Goal: Task Accomplishment & Management: Manage account settings

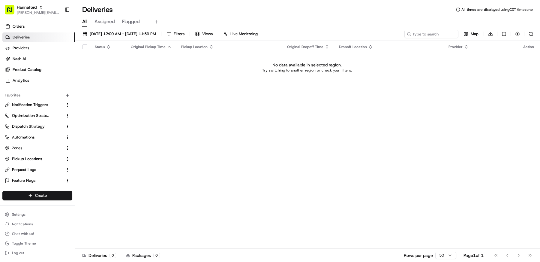
click at [167, 89] on div "Status Original Pickup Time Pickup Location Original Dropoff Time Dropoff Locat…" at bounding box center [307, 145] width 464 height 208
click at [37, 16] on button "Hannaford matt@usenash.com" at bounding box center [32, 9] width 60 height 14
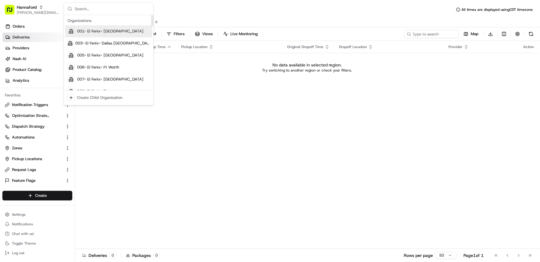
click at [100, 12] on input "text" at bounding box center [112, 9] width 75 height 12
type input "s"
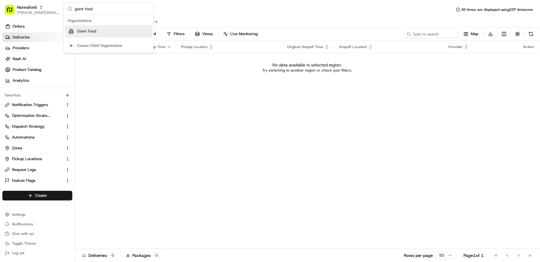
type input "giant food"
click at [108, 27] on div "Giant Food" at bounding box center [108, 31] width 87 height 12
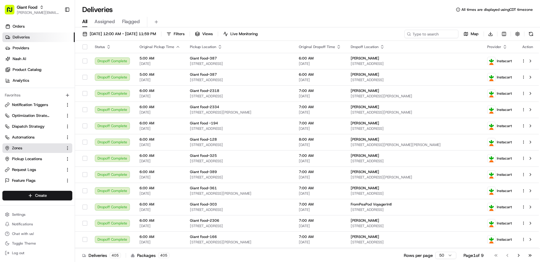
click at [29, 148] on link "Zones" at bounding box center [34, 147] width 58 height 5
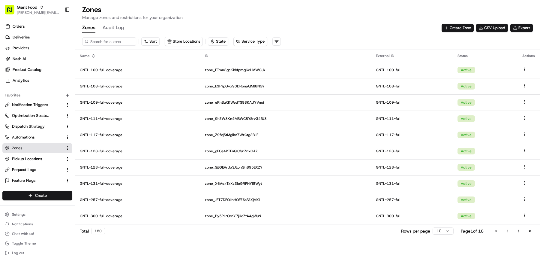
click at [375, 33] on div "Sort Store Locations State Service Type" at bounding box center [307, 41] width 465 height 17
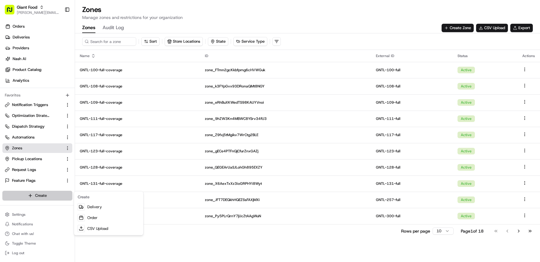
click at [34, 193] on html "Giant Food matt@usenash.com Toggle Sidebar Orders Deliveries Providers Nash AI …" at bounding box center [270, 131] width 540 height 262
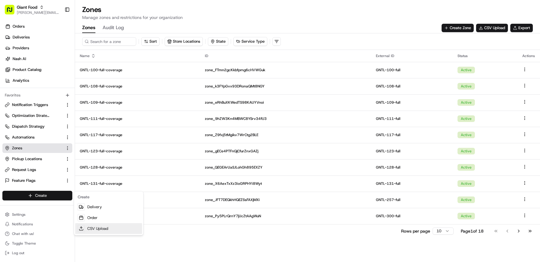
click at [101, 232] on link "CSV Upload" at bounding box center [108, 228] width 67 height 11
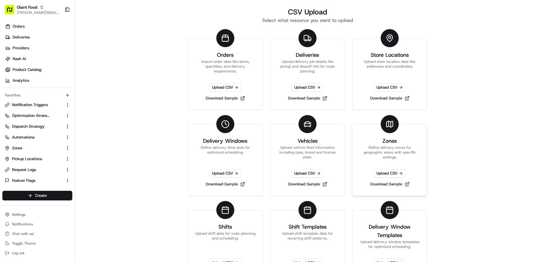
click at [385, 137] on h3 "Zones" at bounding box center [390, 141] width 14 height 8
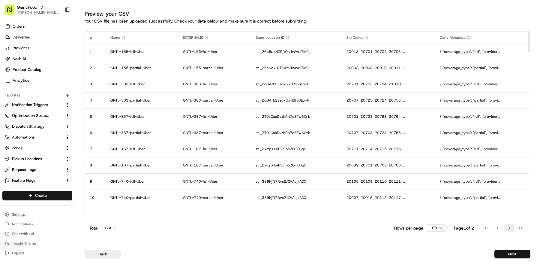
click at [510, 230] on button "Go to next page" at bounding box center [509, 228] width 10 height 8
click at [499, 228] on button "Go to previous page" at bounding box center [498, 228] width 10 height 8
click at [511, 254] on button "Next" at bounding box center [513, 254] width 36 height 8
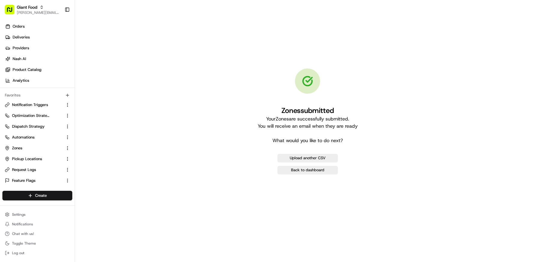
click at [335, 165] on div "Upload another CSV Back to dashboard" at bounding box center [308, 164] width 60 height 20
click at [327, 168] on link "Back to dashboard" at bounding box center [308, 170] width 60 height 8
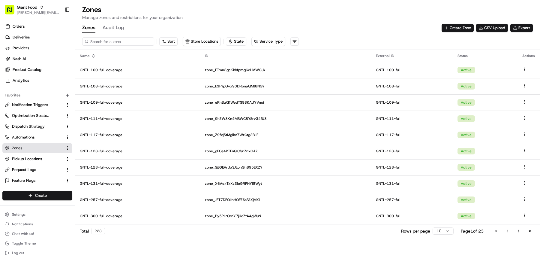
click at [103, 39] on input at bounding box center [118, 41] width 72 height 8
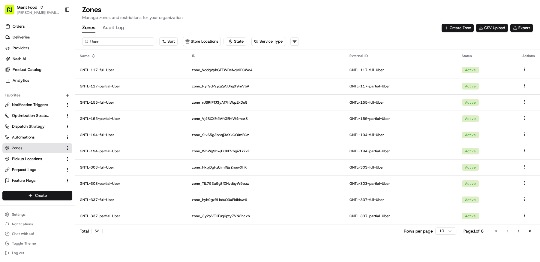
type input "Uber"
click at [439, 233] on html "Giant Food [EMAIL_ADDRESS][DOMAIN_NAME] Toggle Sidebar Orders Deliveries Provid…" at bounding box center [270, 131] width 540 height 262
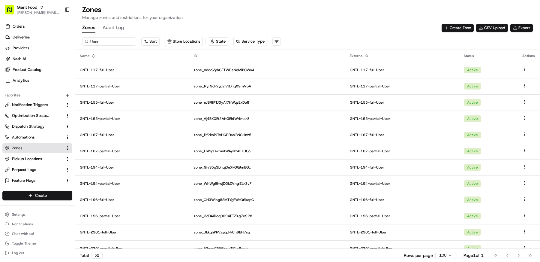
click at [521, 27] on button "Export" at bounding box center [522, 28] width 23 height 8
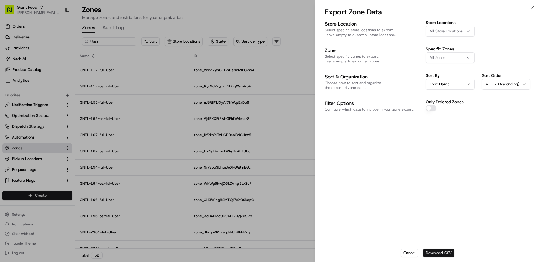
click at [449, 253] on button "Download CSV" at bounding box center [439, 253] width 32 height 8
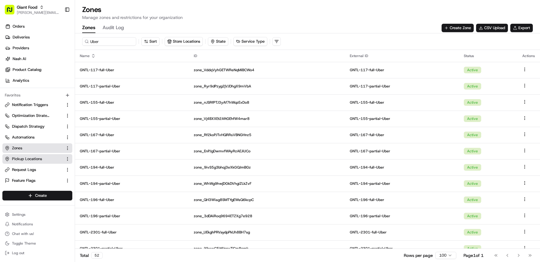
click at [33, 156] on span "Pickup Locations" at bounding box center [27, 158] width 30 height 5
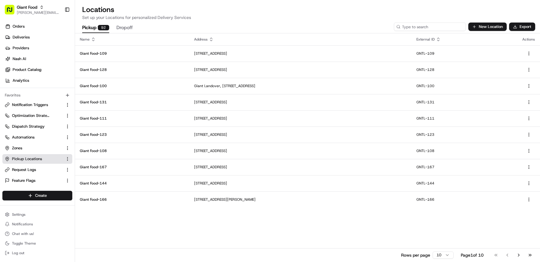
click at [429, 26] on input at bounding box center [430, 27] width 72 height 8
paste input "stl_iQhxc7uFLvh9SjtJ3r6Kss"
type input "stl_iQhxc7uFLvh9SjtJ3r6Kss"
click at [444, 24] on input at bounding box center [430, 27] width 72 height 8
paste input "GNTL-141"
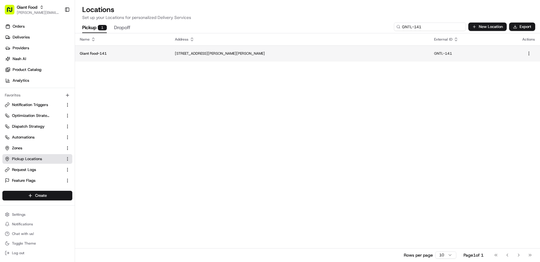
type input "GNTL-141"
click at [272, 55] on p "[STREET_ADDRESS][PERSON_NAME][PERSON_NAME]" at bounding box center [300, 53] width 250 height 5
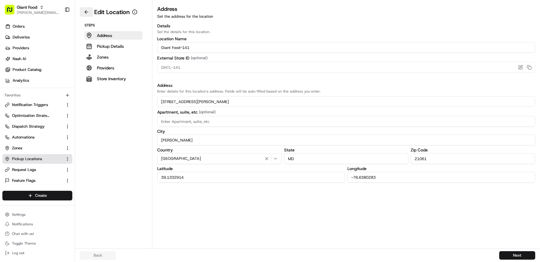
click at [87, 10] on button at bounding box center [86, 12] width 13 height 10
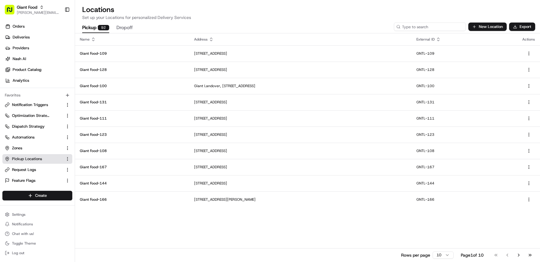
click at [447, 28] on input at bounding box center [430, 27] width 72 height 8
paste input "stl_jLeXpFbjjRTN8xTpRUJdQP"
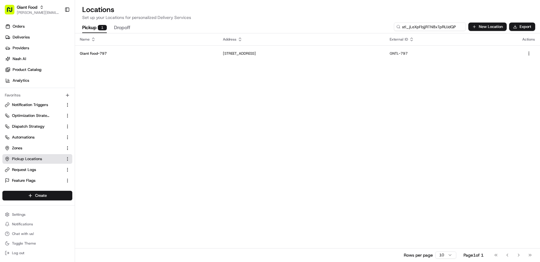
paste input "oBaTwrR5xucV8BURQwEf28"
click at [440, 30] on input "stl_oBaTwrR5xucV8BURQwEf28" at bounding box center [430, 27] width 72 height 8
paste input "GNTL-141-full-Uber"
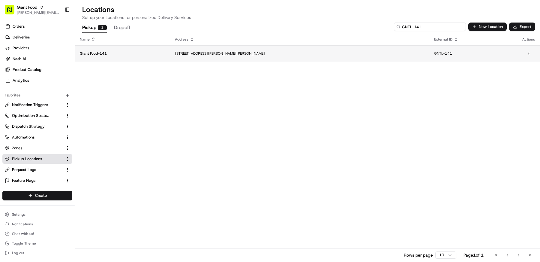
type input "GNTL-141"
click at [189, 51] on td "[STREET_ADDRESS][PERSON_NAME][PERSON_NAME]" at bounding box center [299, 53] width 259 height 16
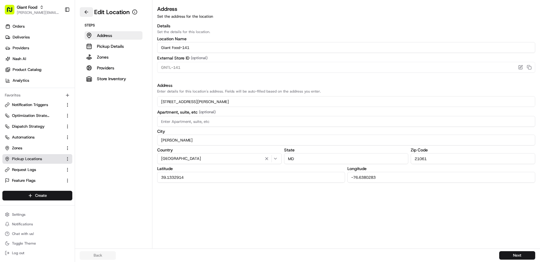
click at [88, 13] on button at bounding box center [86, 12] width 13 height 10
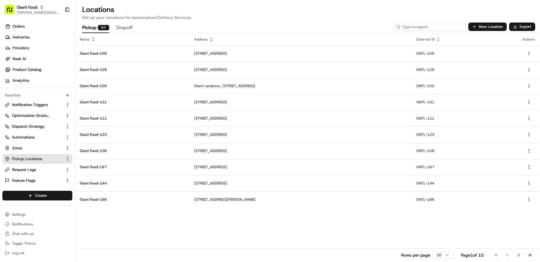
click at [449, 28] on input at bounding box center [430, 27] width 72 height 8
paste input "zone_9ivS5g3bhqj3eXkGQJmBGz"
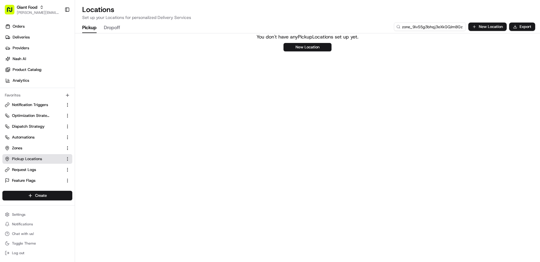
paste input "stl_jng5AxAfJMwqxUxtzAJ2pr"
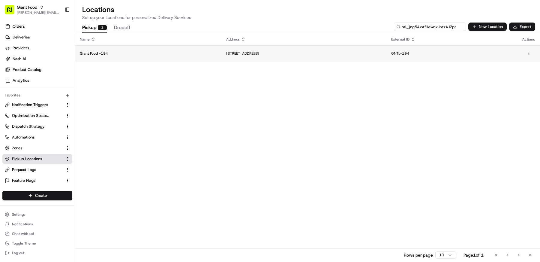
type input "stl_jng5AxAfJMwqxUxtzAJ2pr"
click at [221, 58] on td "[STREET_ADDRESS]" at bounding box center [303, 53] width 165 height 16
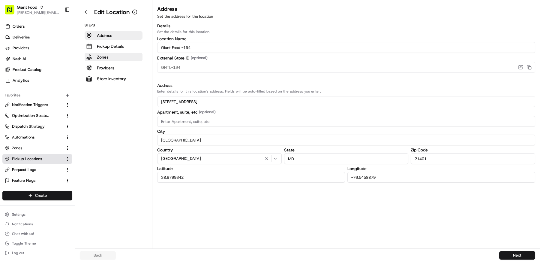
click at [107, 61] on div "Steps Address Pickup Details Zones Providers Store Inventory" at bounding box center [114, 53] width 68 height 60
click at [107, 58] on p "Zones" at bounding box center [103, 57] width 12 height 6
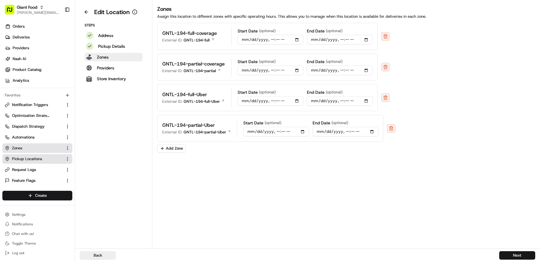
click at [22, 146] on span "Zones" at bounding box center [17, 147] width 10 height 5
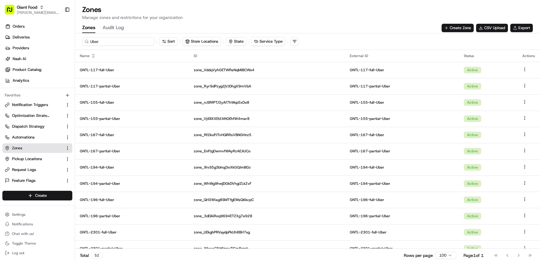
click at [133, 41] on input "Uber" at bounding box center [118, 41] width 72 height 8
paste input "zone_9ivS5g3bhqj3eXkGQJmBGz"
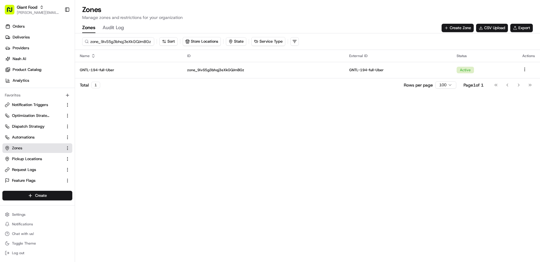
type input "zone_9ivS5g3bhqj3eXkGQJmBGz"
click at [30, 160] on span "Pickup Locations" at bounding box center [27, 158] width 30 height 5
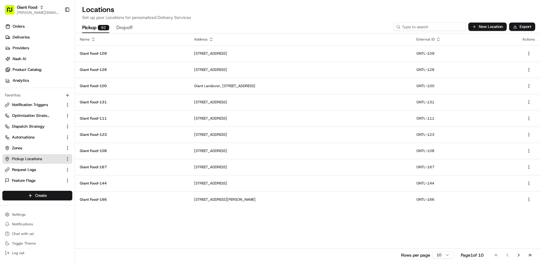
click at [423, 25] on input at bounding box center [430, 27] width 72 height 8
paste input "stl_jng5AxAfJMwqxUxtzAJ2pr"
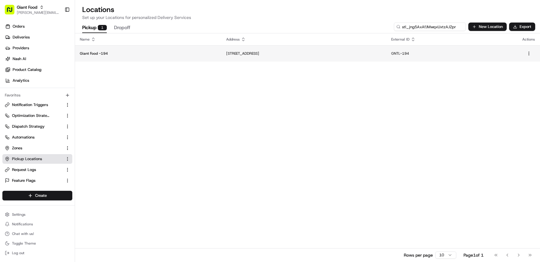
type input "stl_jng5AxAfJMwqxUxtzAJ2pr"
click at [129, 53] on p "Giant Food -194" at bounding box center [148, 53] width 137 height 5
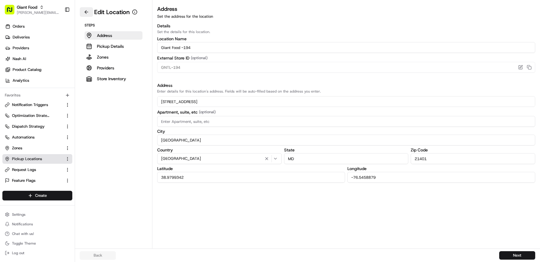
click at [84, 12] on button at bounding box center [86, 12] width 13 height 10
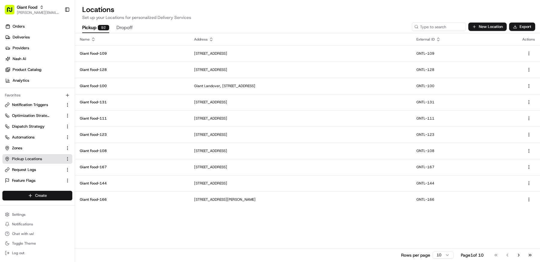
click at [56, 195] on html "Giant Food [EMAIL_ADDRESS][DOMAIN_NAME] Toggle Sidebar Orders Deliveries Provid…" at bounding box center [270, 131] width 540 height 262
click at [110, 232] on link "CSV Upload" at bounding box center [108, 228] width 67 height 11
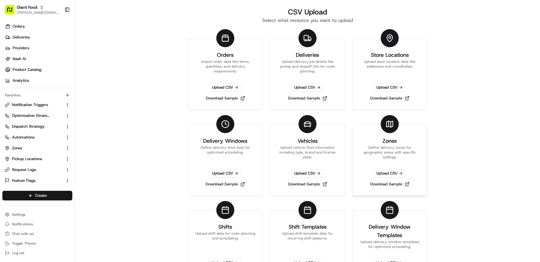
click at [388, 128] on div at bounding box center [390, 124] width 18 height 18
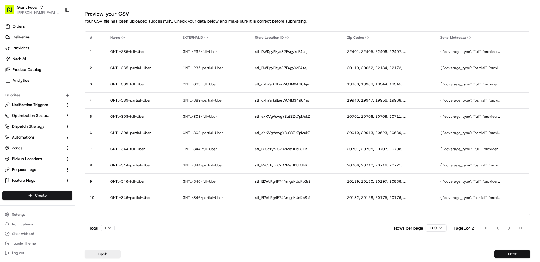
click at [511, 253] on button "Next" at bounding box center [513, 254] width 36 height 8
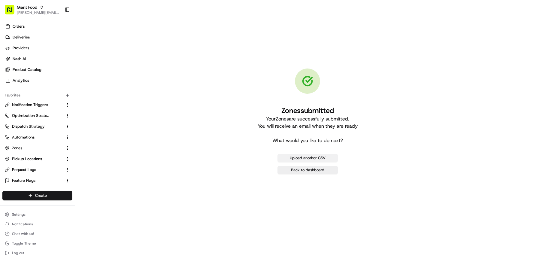
click at [328, 159] on button "Upload another CSV" at bounding box center [308, 158] width 60 height 8
